Goal: Task Accomplishment & Management: Manage account settings

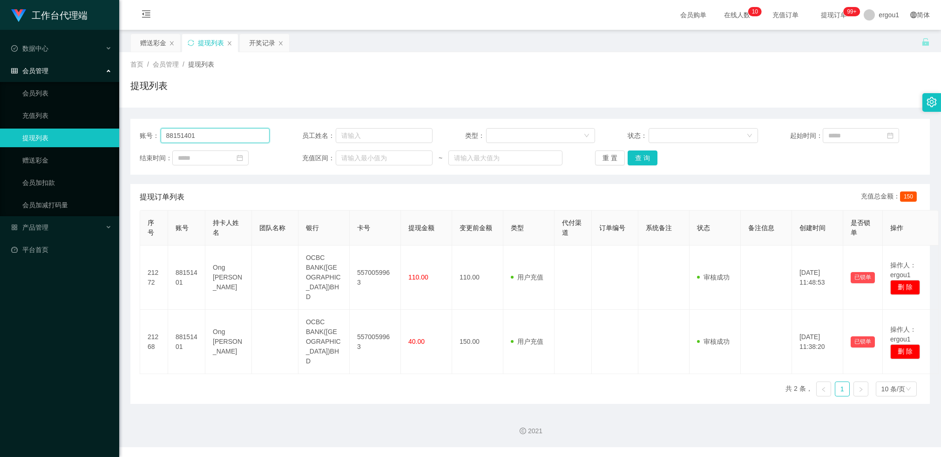
click at [197, 137] on input "88151401" at bounding box center [215, 135] width 109 height 15
click at [198, 137] on input "88151401" at bounding box center [215, 135] width 109 height 15
paste input "haobin19810102"
type input "haobin19810102"
drag, startPoint x: 642, startPoint y: 160, endPoint x: 648, endPoint y: 160, distance: 6.1
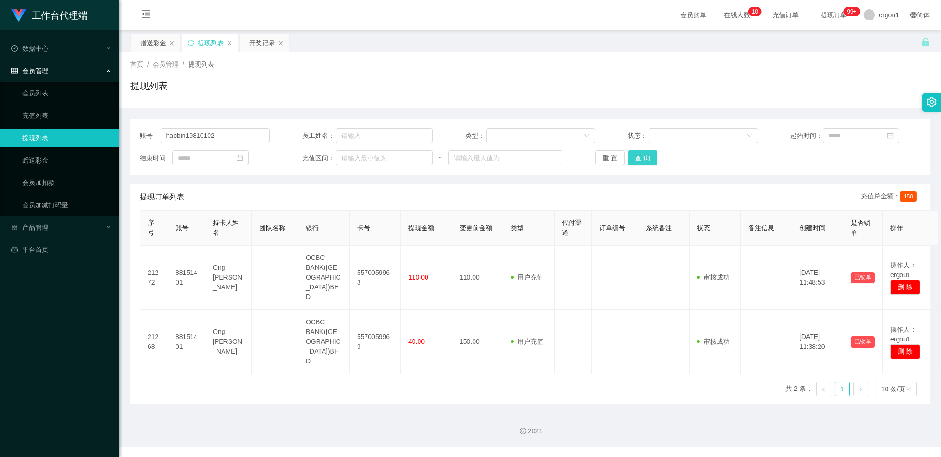
click at [646, 160] on button "查 询" at bounding box center [643, 157] width 30 height 15
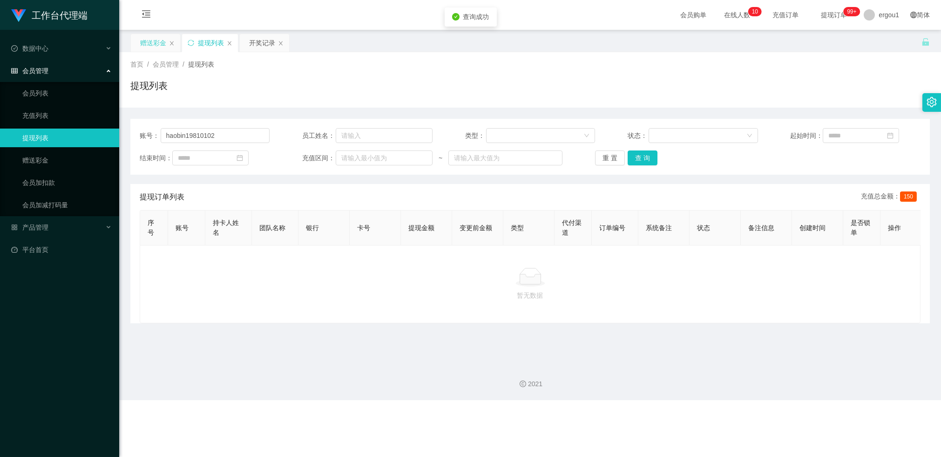
drag, startPoint x: 143, startPoint y: 47, endPoint x: 150, endPoint y: 47, distance: 7.0
click at [144, 47] on div "赠送彩金" at bounding box center [153, 43] width 26 height 18
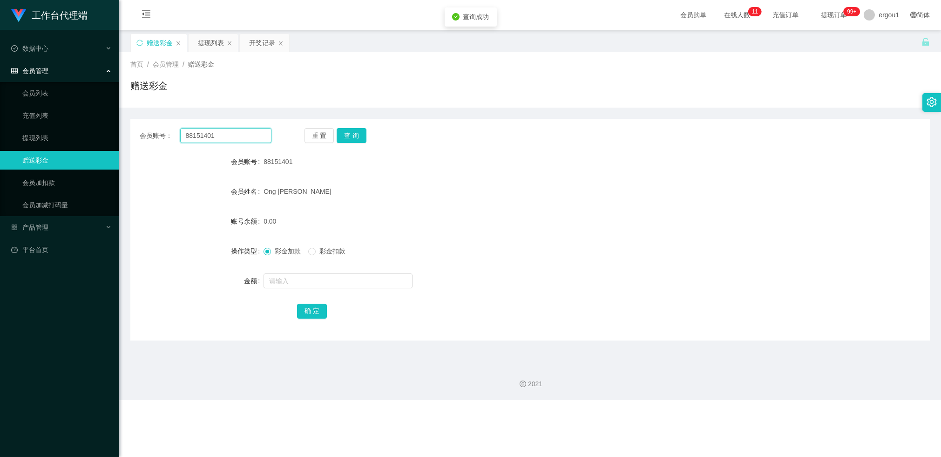
click at [194, 134] on input "88151401" at bounding box center [225, 135] width 91 height 15
drag, startPoint x: 194, startPoint y: 134, endPoint x: 199, endPoint y: 133, distance: 5.2
click at [195, 134] on input "88151401" at bounding box center [225, 135] width 91 height 15
paste input "haobin19810102"
type input "haobin19810102"
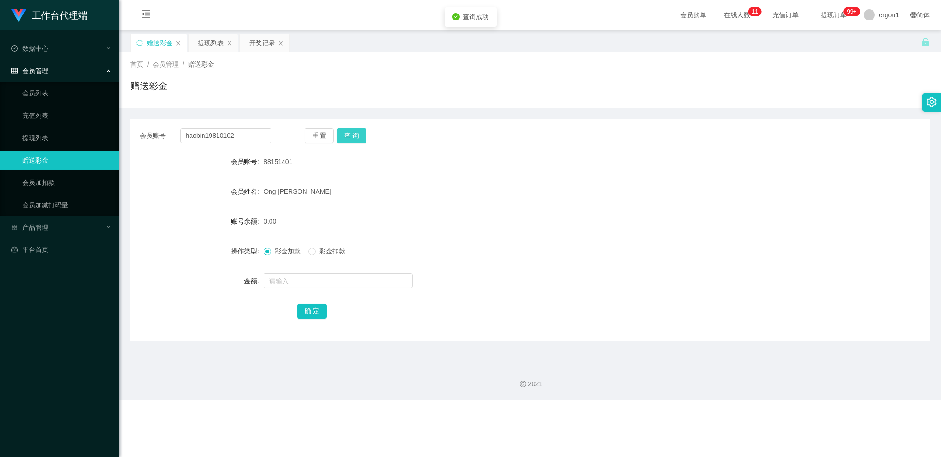
click at [364, 136] on button "查 询" at bounding box center [352, 135] width 30 height 15
click at [219, 127] on div "会员账号： haobin19810102 重 置 查 询 会员账号 haobin19810102 会员姓名 账号余额 100.00 操作类型 彩金加款 彩金扣…" at bounding box center [530, 230] width 800 height 222
click at [218, 131] on input "haobin19810102" at bounding box center [225, 135] width 91 height 15
drag, startPoint x: 218, startPoint y: 131, endPoint x: 264, endPoint y: 129, distance: 45.2
click at [218, 131] on input "haobin19810102" at bounding box center [225, 135] width 91 height 15
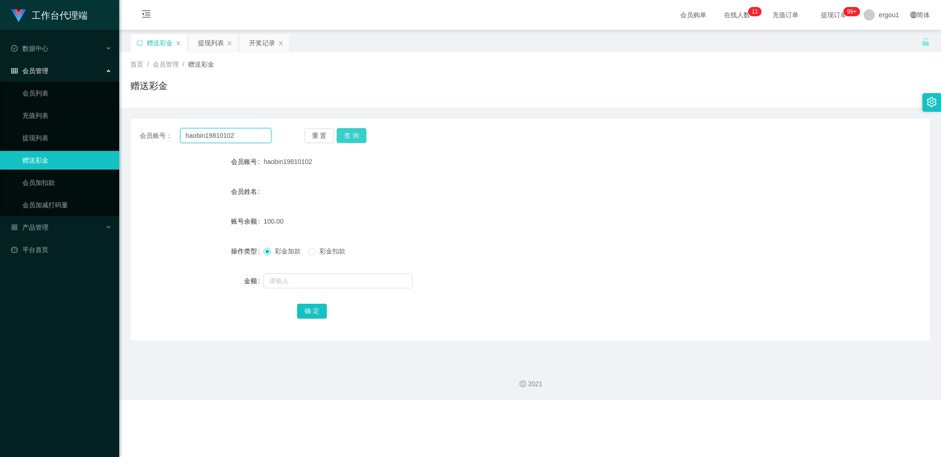
paste input "876036"
type input "87603602"
click at [364, 136] on button "查 询" at bounding box center [352, 135] width 30 height 15
click at [247, 45] on div "开奖记录" at bounding box center [264, 43] width 49 height 18
click at [265, 42] on div "开奖记录" at bounding box center [262, 43] width 26 height 18
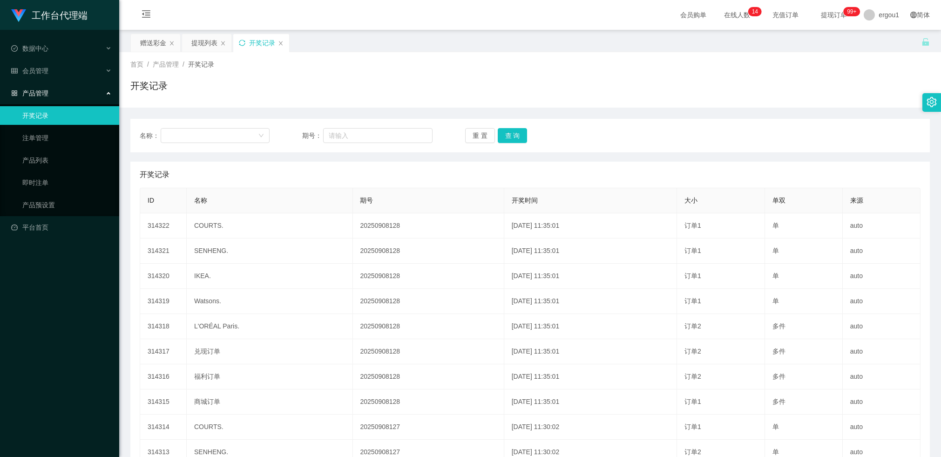
click at [241, 42] on icon "图标: sync" at bounding box center [242, 43] width 7 height 7
click at [156, 44] on div "赠送彩金" at bounding box center [153, 43] width 26 height 18
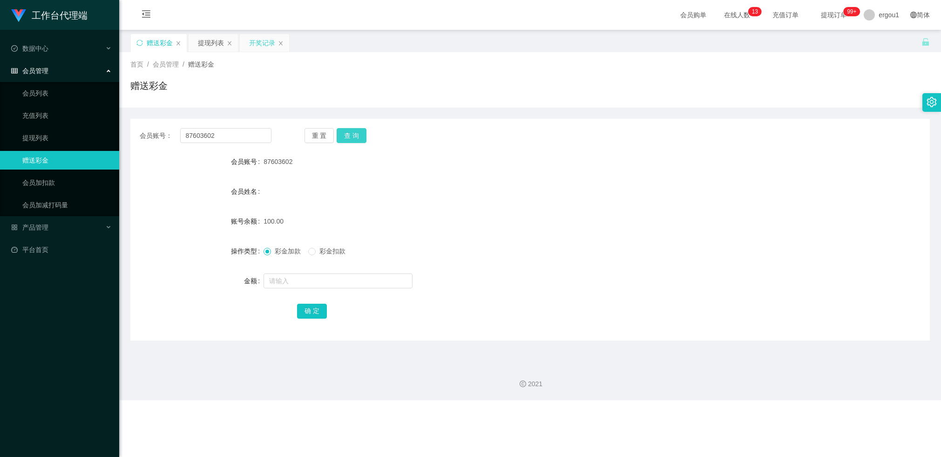
click at [351, 140] on button "查 询" at bounding box center [352, 135] width 30 height 15
click at [217, 144] on div "会员账号： 87603602 重 置 查 询 会员账号 87603602 会员姓名 账号余额 100.00 操作类型 彩金加款 彩金扣款 金额 确 定" at bounding box center [530, 230] width 800 height 222
click at [219, 138] on input "87603602" at bounding box center [225, 135] width 91 height 15
click at [218, 137] on input "87603602" at bounding box center [225, 135] width 91 height 15
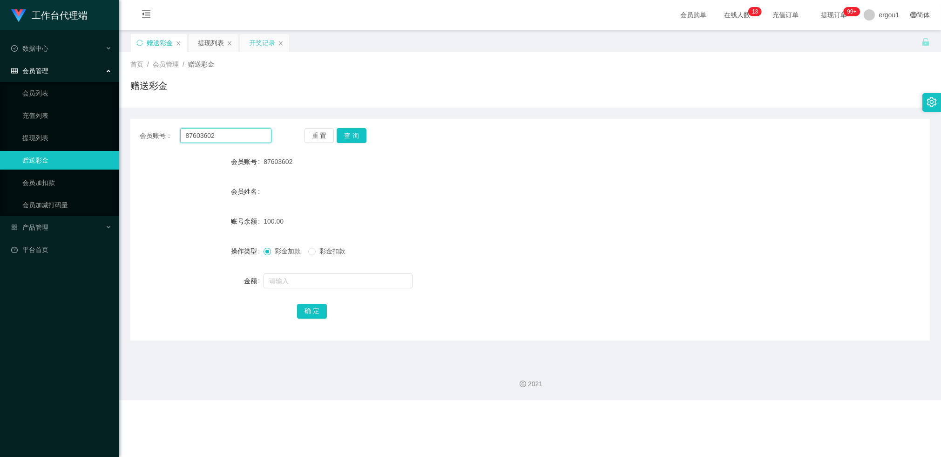
click at [218, 137] on input "87603602" at bounding box center [225, 135] width 91 height 15
paste input "haobin198101"
type input "haobin19810102"
drag, startPoint x: 346, startPoint y: 137, endPoint x: 347, endPoint y: 142, distance: 5.1
click at [347, 137] on button "查 询" at bounding box center [352, 135] width 30 height 15
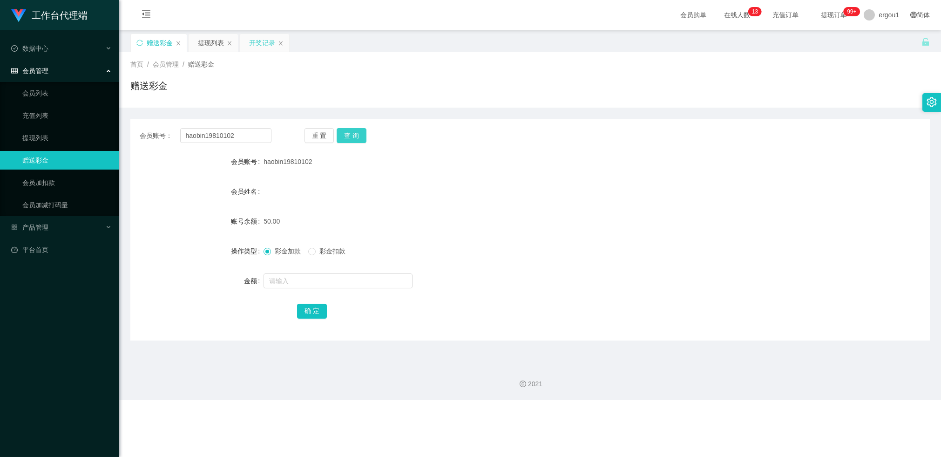
click at [350, 134] on button "查 询" at bounding box center [352, 135] width 30 height 15
click at [203, 47] on div "提现列表" at bounding box center [211, 43] width 26 height 18
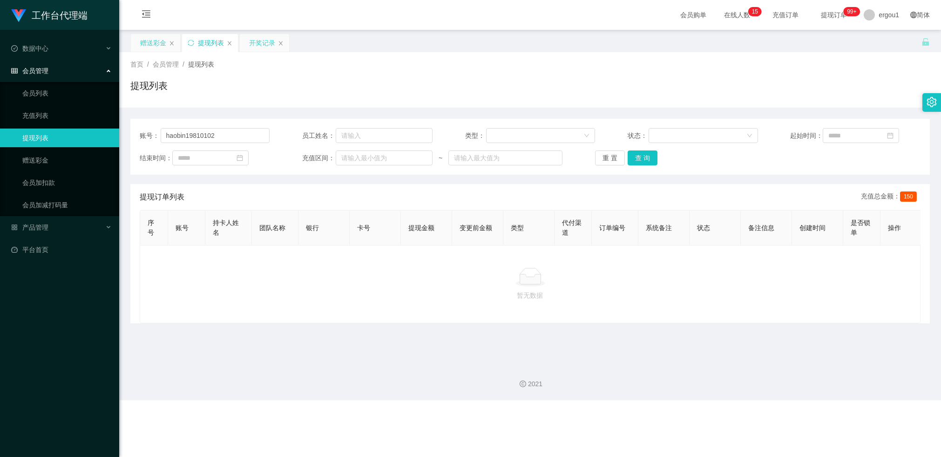
click at [147, 41] on div "赠送彩金" at bounding box center [153, 43] width 26 height 18
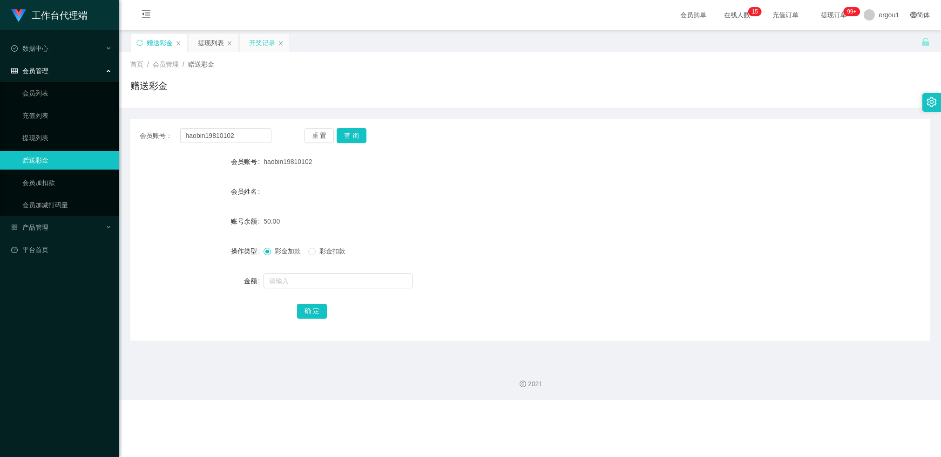
click at [364, 127] on div "会员账号： haobin19810102 重 置 查 询 会员账号 haobin19810102 会员姓名 账号余额 50.00 操作类型 彩金加款 彩金扣款…" at bounding box center [530, 230] width 800 height 222
click at [356, 132] on button "查 询" at bounding box center [352, 135] width 30 height 15
click at [356, 132] on div "重 置 查 询" at bounding box center [371, 135] width 132 height 15
click at [356, 133] on button "查 询" at bounding box center [352, 135] width 30 height 15
click at [252, 38] on div "开奖记录" at bounding box center [262, 43] width 26 height 18
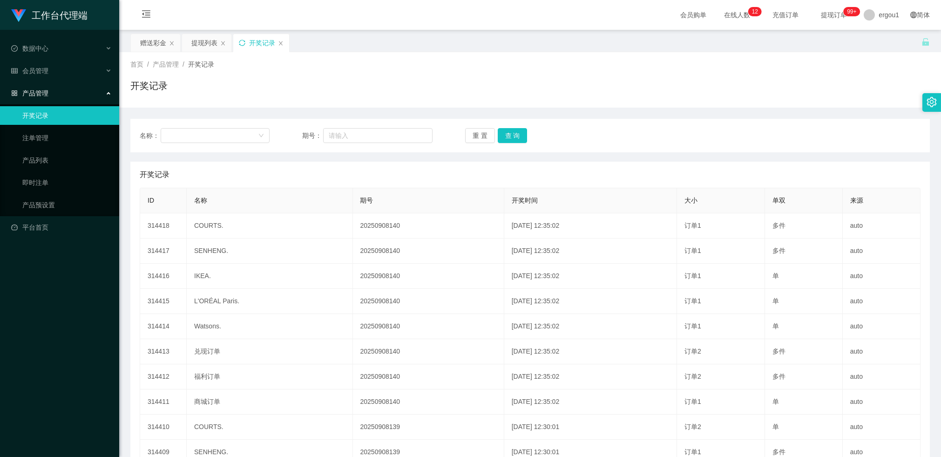
click at [246, 42] on div "开奖记录" at bounding box center [261, 43] width 56 height 18
click at [245, 42] on div "开奖记录" at bounding box center [261, 43] width 56 height 18
click at [243, 42] on icon "图标: sync" at bounding box center [242, 43] width 7 height 7
click at [155, 44] on div "赠送彩金" at bounding box center [153, 43] width 26 height 18
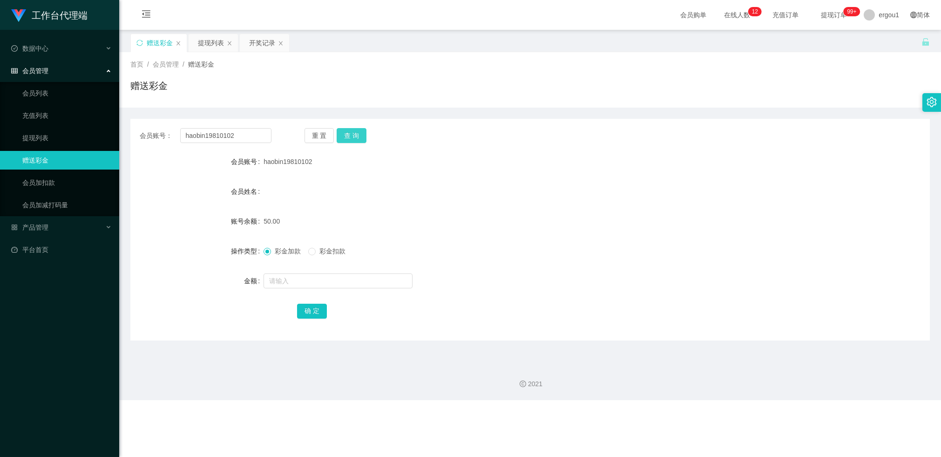
click at [357, 133] on button "查 询" at bounding box center [352, 135] width 30 height 15
click at [352, 134] on button "查 询" at bounding box center [352, 135] width 30 height 15
click at [211, 139] on input "haobin19810102" at bounding box center [225, 135] width 91 height 15
paste input "876036"
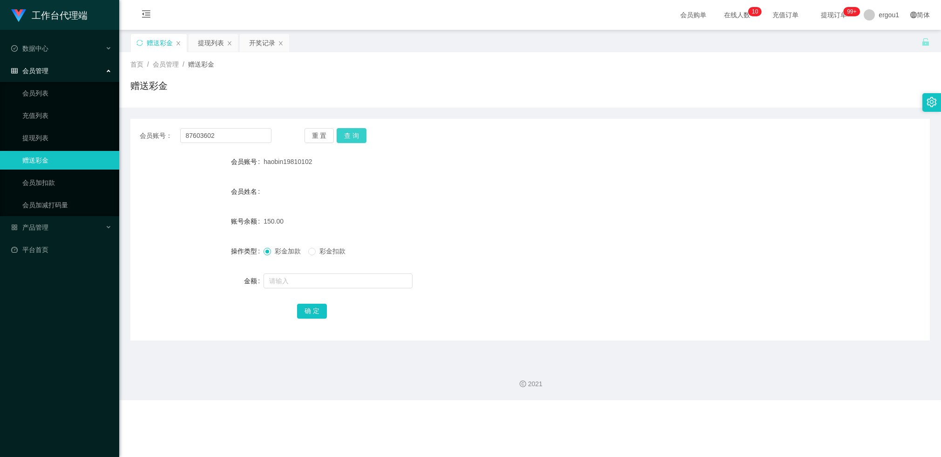
drag, startPoint x: 350, startPoint y: 138, endPoint x: 346, endPoint y: 143, distance: 6.3
click at [350, 138] on button "查 询" at bounding box center [352, 135] width 30 height 15
click at [209, 131] on input "87603602" at bounding box center [225, 135] width 91 height 15
paste input "haobin198101"
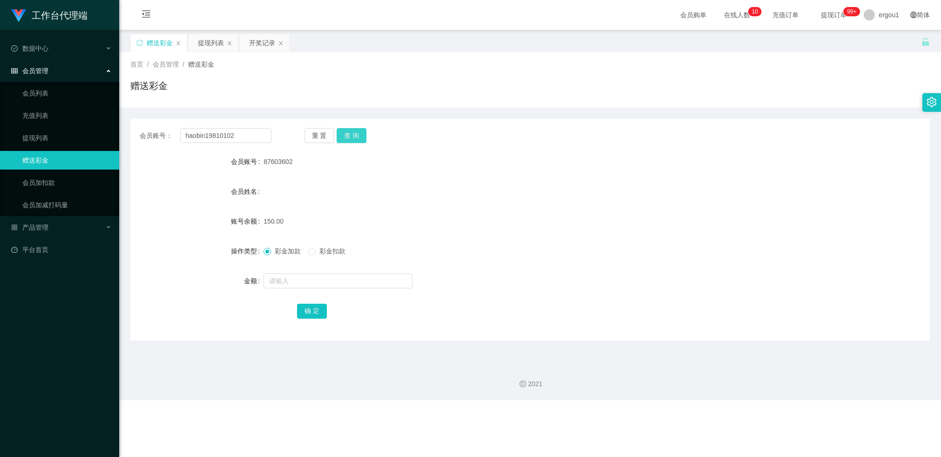
click at [355, 136] on button "查 询" at bounding box center [352, 135] width 30 height 15
click at [208, 131] on input "haobin19810102" at bounding box center [225, 135] width 91 height 15
paste input "93480526"
drag, startPoint x: 346, startPoint y: 132, endPoint x: 346, endPoint y: 144, distance: 12.6
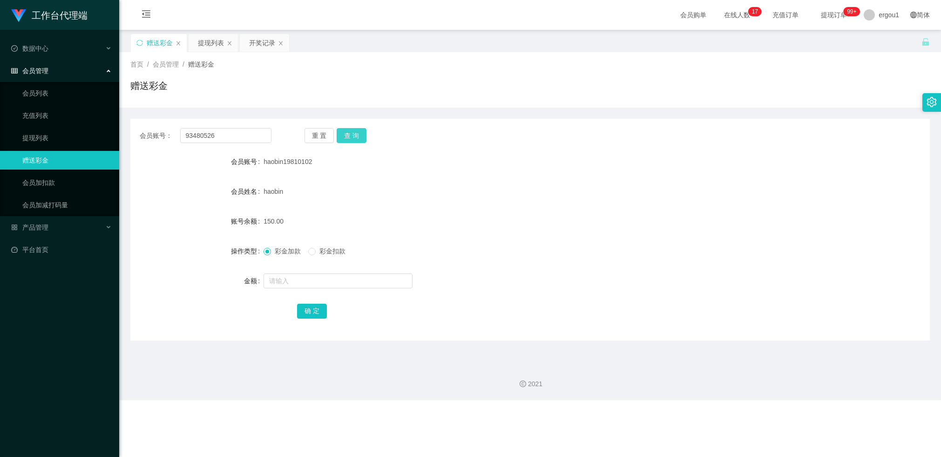
click at [346, 132] on button "查 询" at bounding box center [352, 135] width 30 height 15
click at [279, 281] on input "text" at bounding box center [338, 280] width 149 height 15
click at [216, 133] on input "93480526" at bounding box center [225, 135] width 91 height 15
paste input "Dreamer"
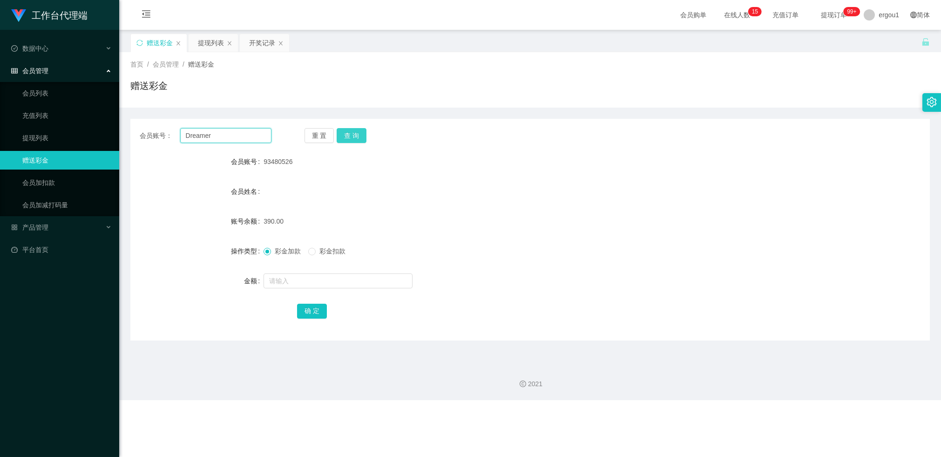
type input "Dreamer"
click at [353, 133] on button "查 询" at bounding box center [352, 135] width 30 height 15
click at [286, 280] on input "text" at bounding box center [338, 280] width 149 height 15
type input "100"
click at [306, 309] on button "确 定" at bounding box center [312, 311] width 30 height 15
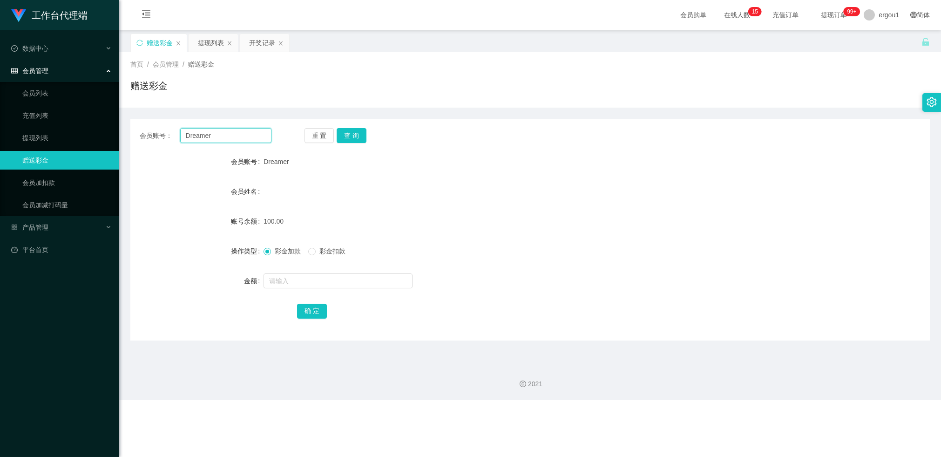
click at [200, 132] on input "Dreamer" at bounding box center [225, 135] width 91 height 15
click at [201, 132] on input "Dreamer" at bounding box center [225, 135] width 91 height 15
paste input "93480526"
type input "93480526"
click at [358, 137] on button "查 询" at bounding box center [352, 135] width 30 height 15
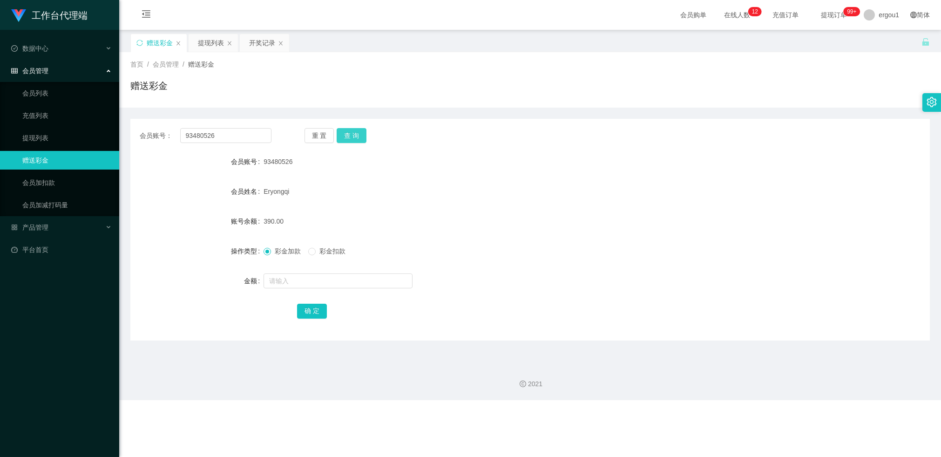
click at [355, 129] on button "查 询" at bounding box center [352, 135] width 30 height 15
drag, startPoint x: 200, startPoint y: 41, endPoint x: 201, endPoint y: 48, distance: 7.0
click at [201, 42] on div "提现列表" at bounding box center [211, 43] width 26 height 18
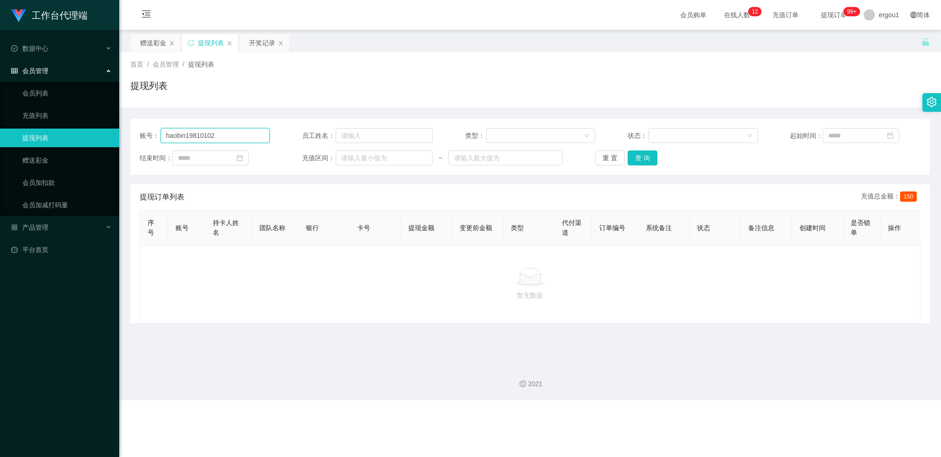
click at [205, 133] on input "haobin19810102" at bounding box center [215, 135] width 109 height 15
paste input "93480526"
type input "93480526"
click at [643, 159] on button "查 询" at bounding box center [643, 157] width 30 height 15
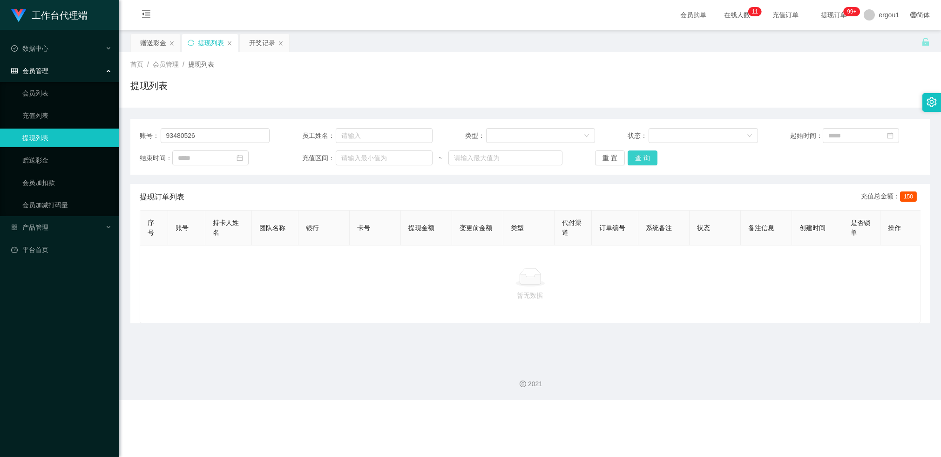
click at [652, 157] on button "查 询" at bounding box center [643, 157] width 30 height 15
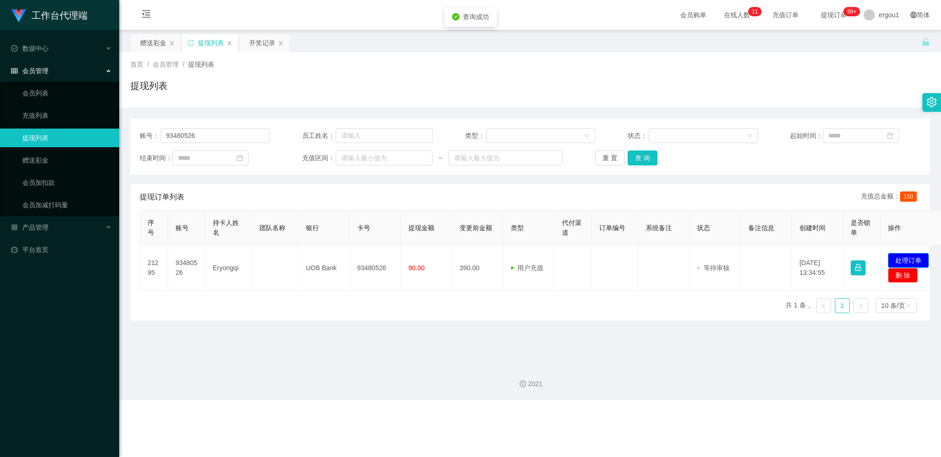
drag, startPoint x: 897, startPoint y: 258, endPoint x: 812, endPoint y: 221, distance: 92.4
click at [897, 258] on button "处理订单" at bounding box center [908, 260] width 41 height 15
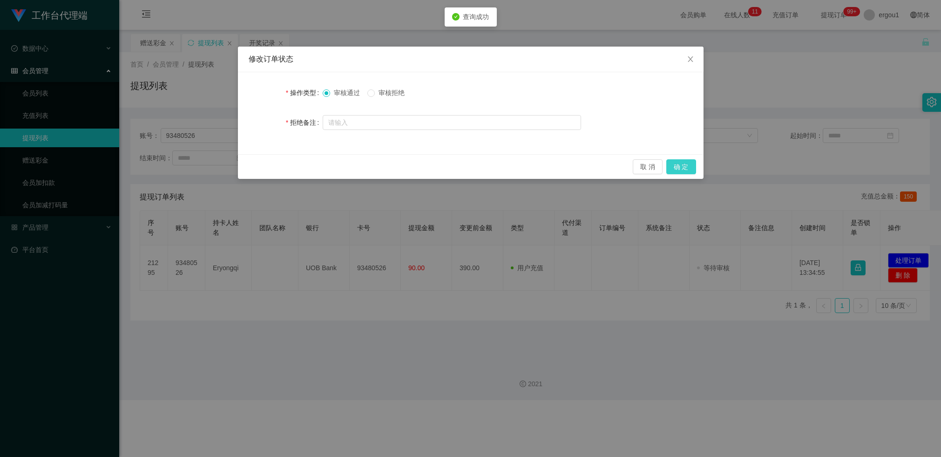
click at [679, 166] on button "确 定" at bounding box center [682, 166] width 30 height 15
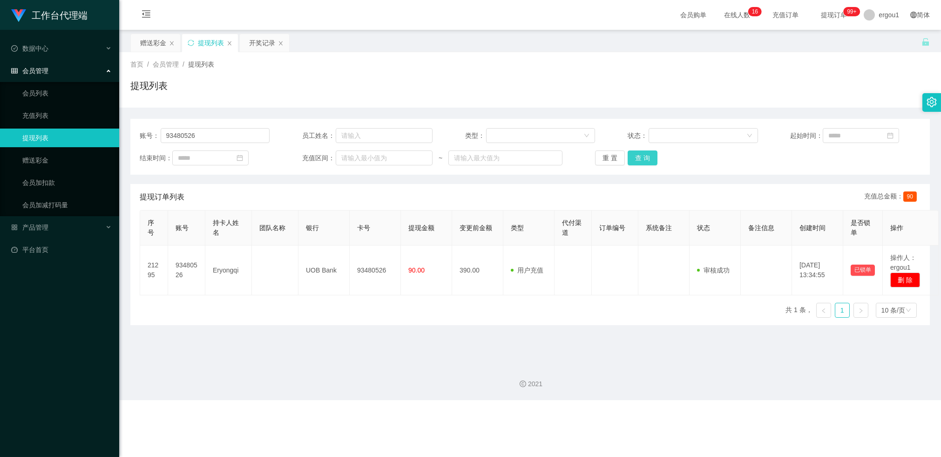
click at [643, 159] on button "查 询" at bounding box center [643, 157] width 30 height 15
click at [212, 129] on input "93480526" at bounding box center [215, 135] width 109 height 15
paste input "Dreamer"
type input "Dreamer"
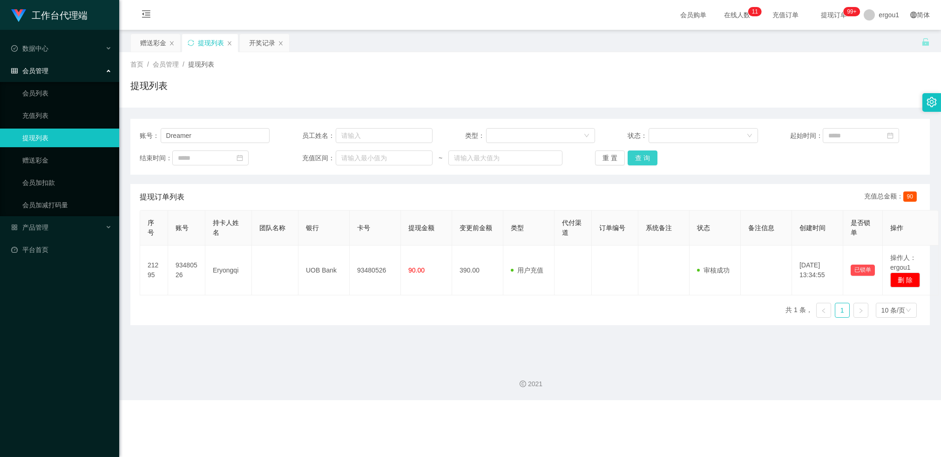
click at [641, 150] on button "查 询" at bounding box center [643, 157] width 30 height 15
drag, startPoint x: 158, startPoint y: 40, endPoint x: 164, endPoint y: 43, distance: 6.7
click at [158, 40] on div "赠送彩金" at bounding box center [153, 43] width 26 height 18
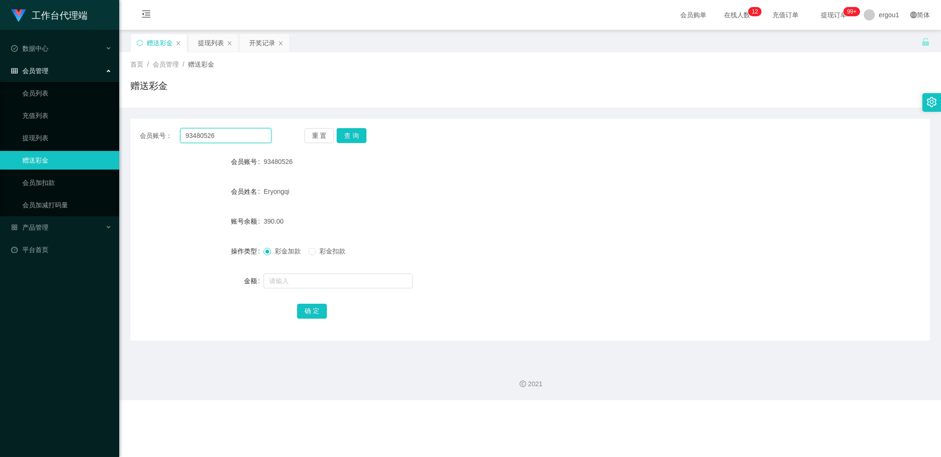
click at [203, 133] on input "93480526" at bounding box center [225, 135] width 91 height 15
click at [365, 143] on div "重 置 查 询" at bounding box center [371, 135] width 132 height 15
click at [359, 138] on button "查 询" at bounding box center [352, 135] width 30 height 15
click at [212, 44] on div "提现列表" at bounding box center [211, 43] width 26 height 18
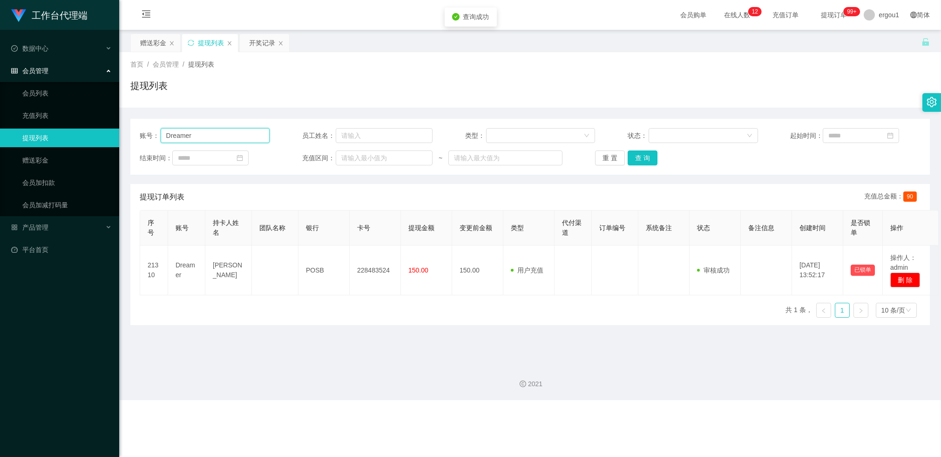
click at [188, 135] on input "Dreamer" at bounding box center [215, 135] width 109 height 15
paste input "93480526"
type input "93480526"
click at [637, 159] on button "查 询" at bounding box center [643, 157] width 30 height 15
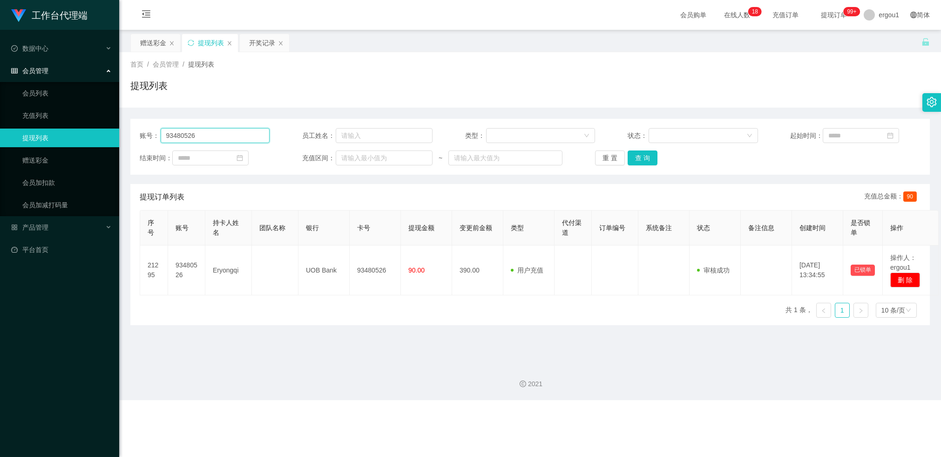
click at [209, 136] on input "93480526" at bounding box center [215, 135] width 109 height 15
click at [641, 159] on button "查 询" at bounding box center [643, 157] width 30 height 15
click at [632, 160] on button "查 询" at bounding box center [643, 157] width 30 height 15
click at [155, 44] on div "赠送彩金" at bounding box center [153, 43] width 26 height 18
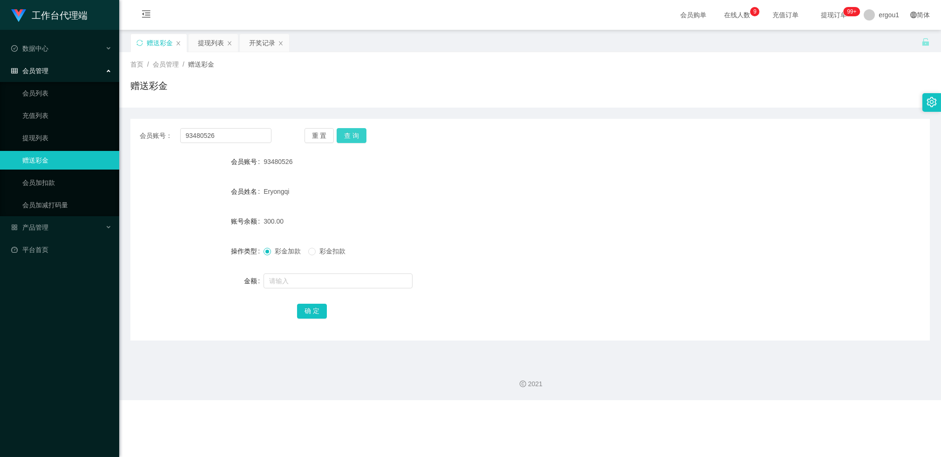
click at [358, 129] on button "查 询" at bounding box center [352, 135] width 30 height 15
